Goal: Information Seeking & Learning: Learn about a topic

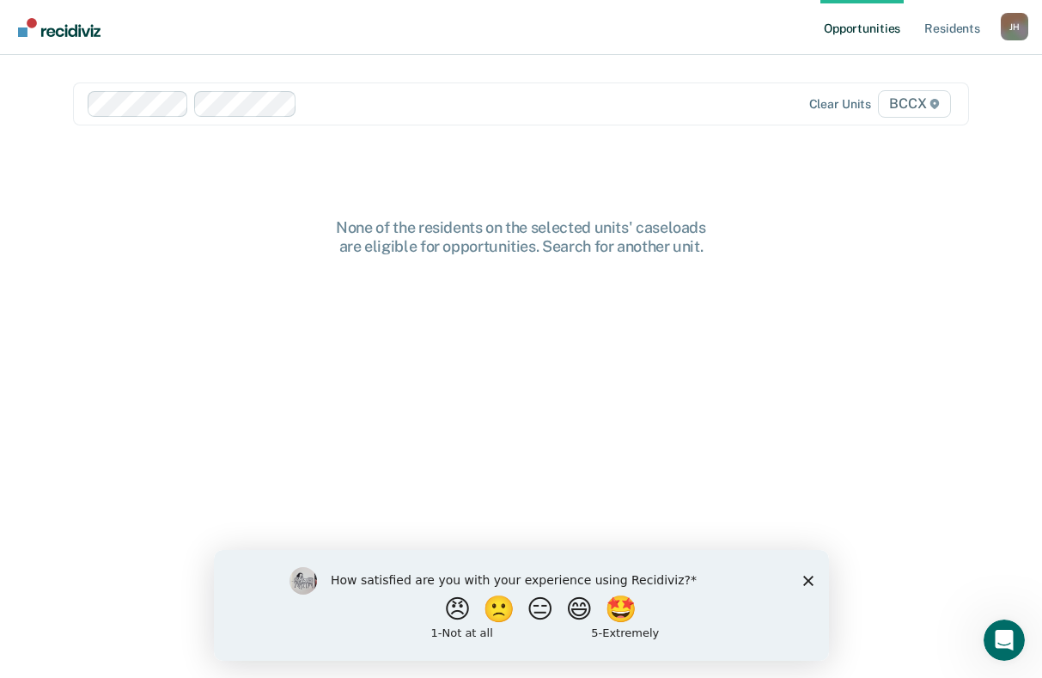
click at [939, 100] on icon at bounding box center [934, 104] width 9 height 10
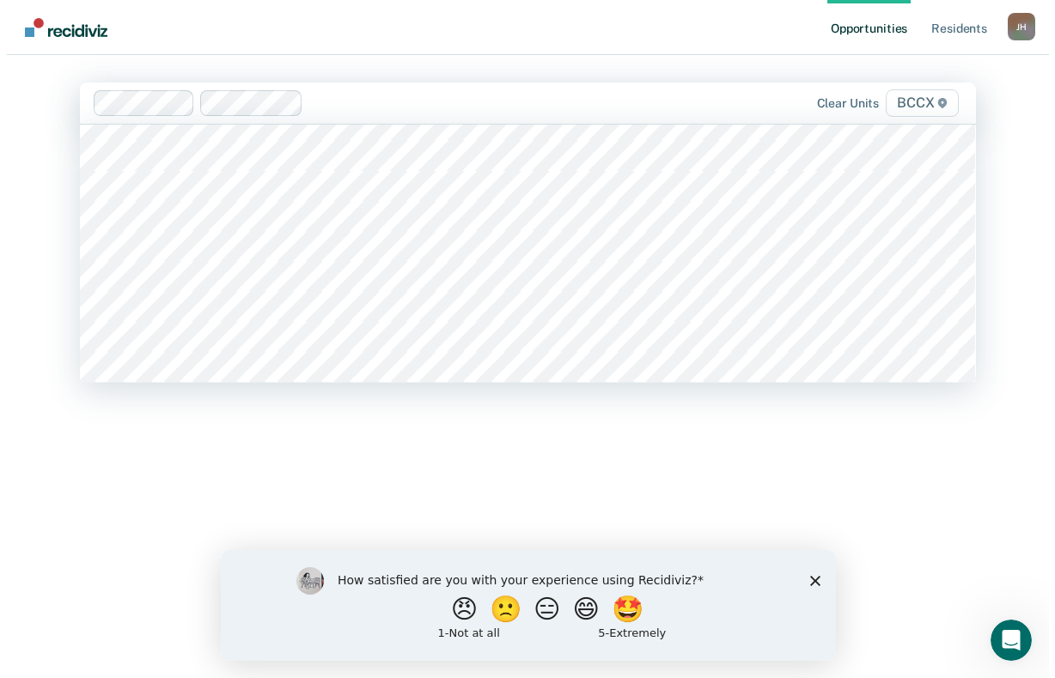
scroll to position [773, 0]
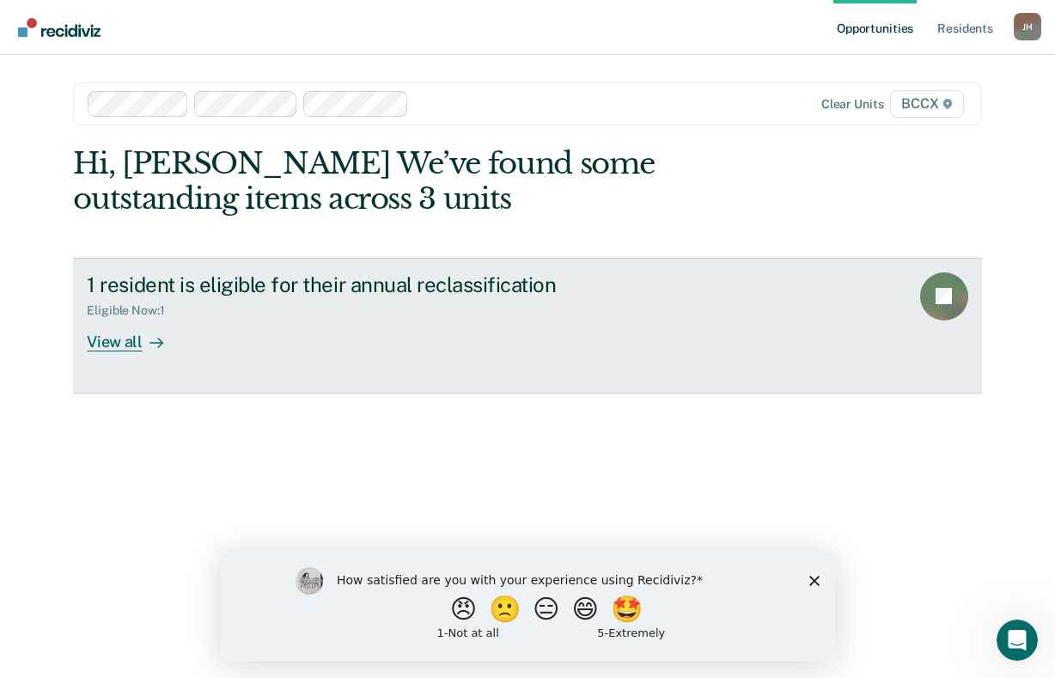
click at [131, 343] on div "View all" at bounding box center [135, 334] width 96 height 33
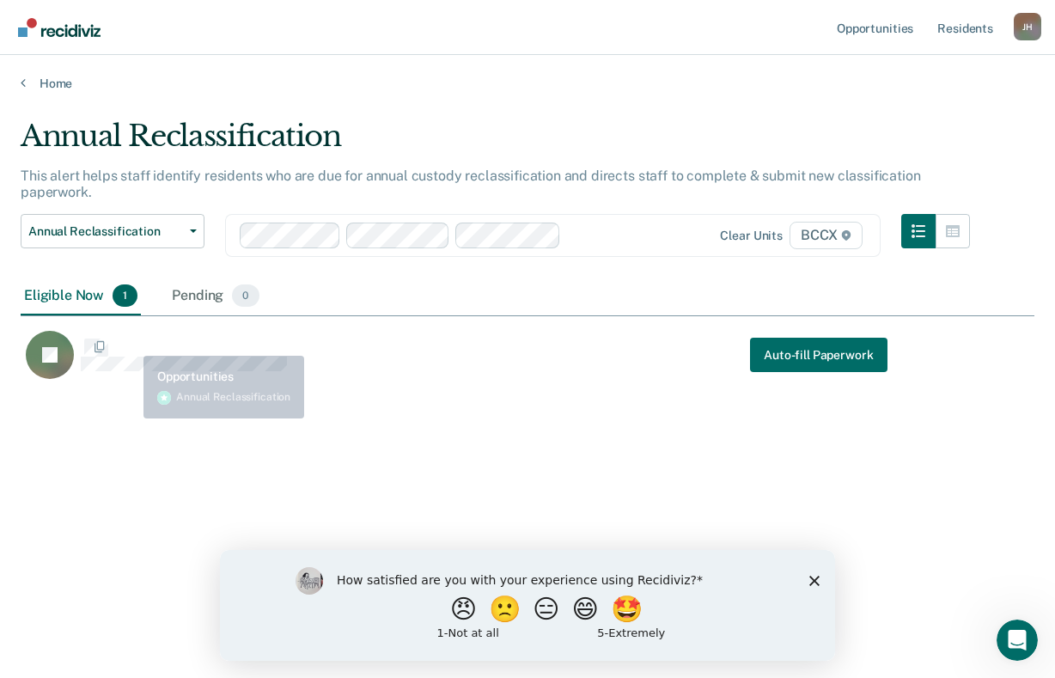
scroll to position [417, 1001]
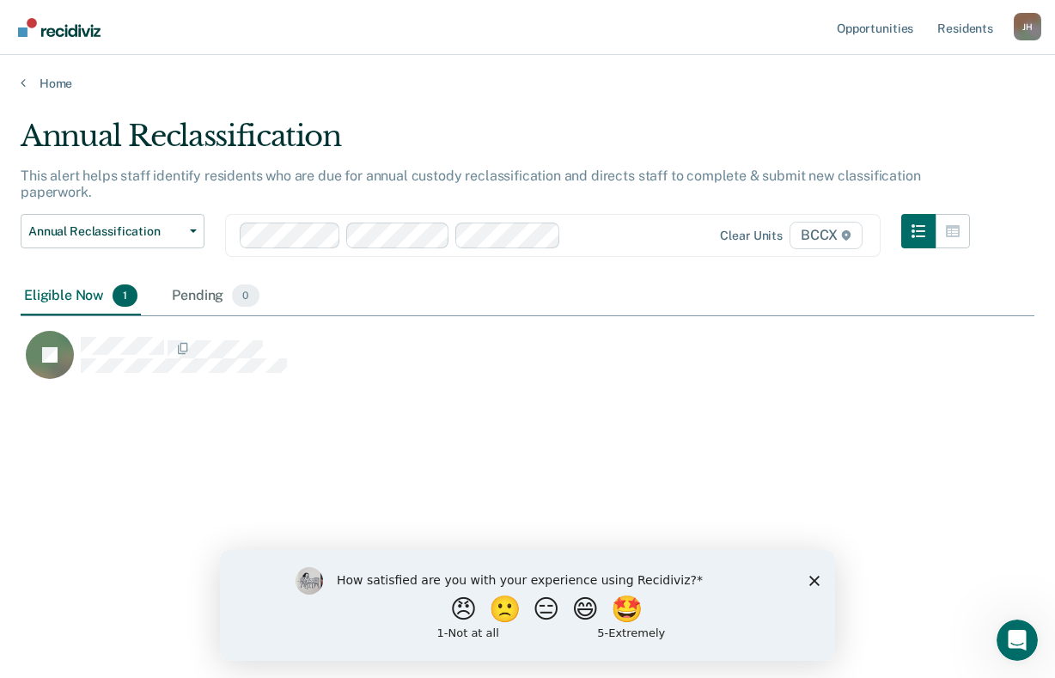
click at [464, 441] on div "Annual Reclassification This alert helps staff identify residents who are due f…" at bounding box center [527, 334] width 1013 height 430
click at [921, 103] on main "Annual Reclassification This alert helps staff identify residents who are due f…" at bounding box center [527, 381] width 1055 height 581
